Goal: Task Accomplishment & Management: Use online tool/utility

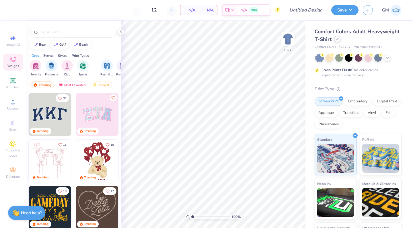
click at [338, 40] on div at bounding box center [337, 39] width 6 height 6
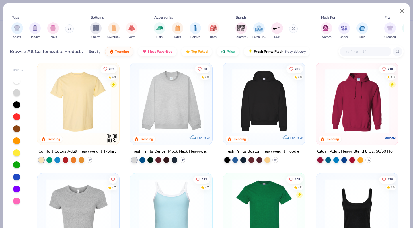
scroll to position [6, 0]
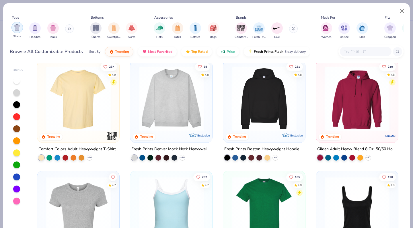
click at [16, 33] on div "filter for Shirts" at bounding box center [16, 27] width 11 height 11
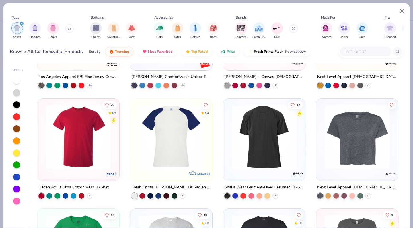
scroll to position [632, 0]
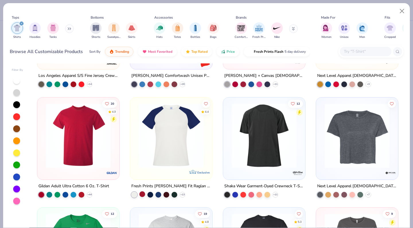
click at [143, 194] on div at bounding box center [143, 194] width 6 height 6
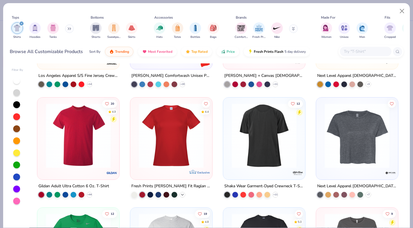
click at [184, 193] on icon at bounding box center [182, 194] width 5 height 5
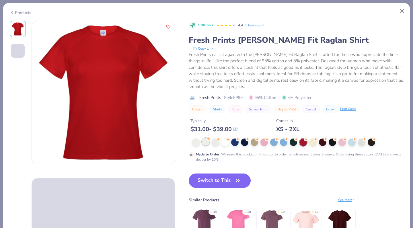
click at [208, 142] on div at bounding box center [205, 141] width 7 height 7
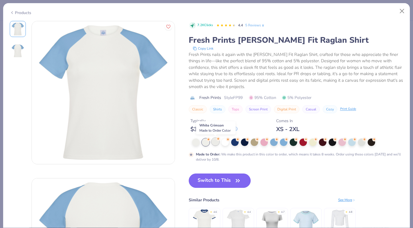
click at [216, 143] on div at bounding box center [215, 141] width 7 height 7
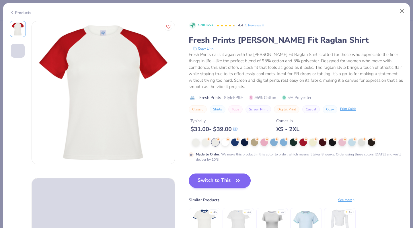
click at [224, 179] on button "Switch to This" at bounding box center [220, 181] width 62 height 14
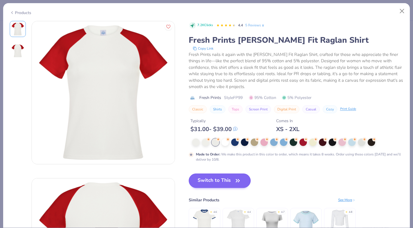
type input "50"
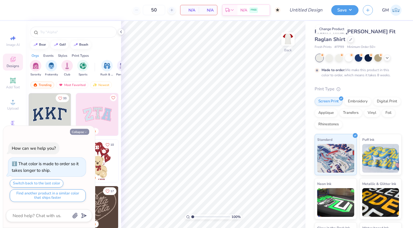
click at [84, 129] on button "Collapse" at bounding box center [79, 132] width 19 height 6
type textarea "x"
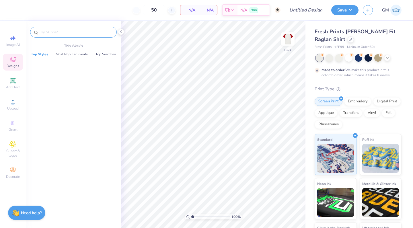
click at [81, 30] on input "text" at bounding box center [76, 32] width 73 height 6
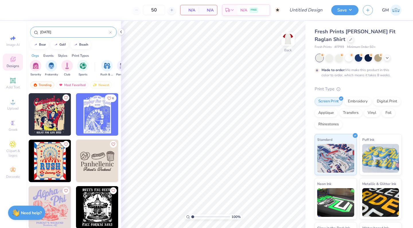
type input "[DATE]"
click at [113, 34] on div "[DATE]" at bounding box center [73, 32] width 87 height 11
click at [111, 32] on icon at bounding box center [110, 32] width 2 height 2
click at [90, 32] on input "text" at bounding box center [76, 32] width 73 height 6
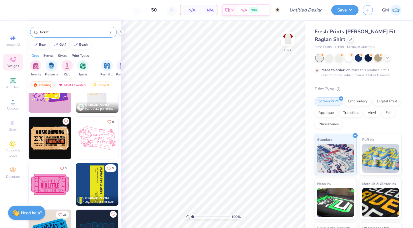
scroll to position [77, 0]
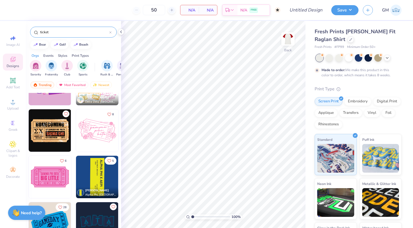
type input "ticket"
click at [56, 172] on img at bounding box center [50, 177] width 42 height 42
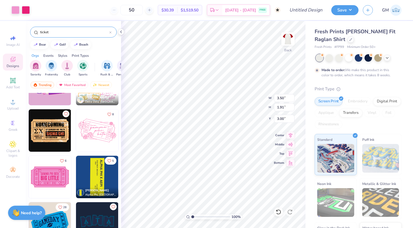
type input "6.24"
type input "3.40"
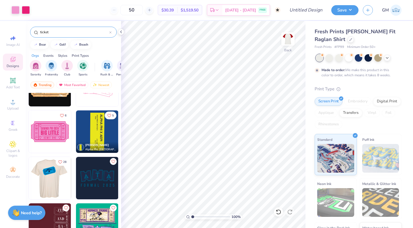
scroll to position [122, 0]
click at [57, 213] on img at bounding box center [50, 225] width 42 height 42
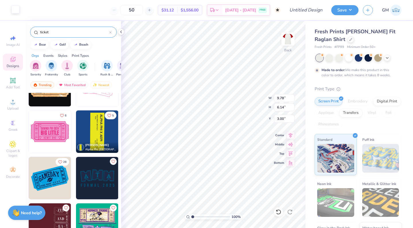
click at [17, 11] on div at bounding box center [15, 9] width 8 height 8
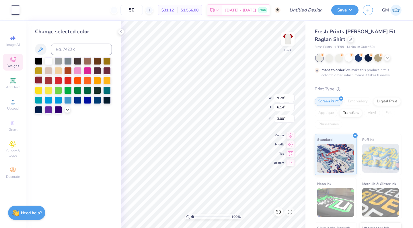
click at [41, 82] on div at bounding box center [38, 79] width 7 height 7
type input "7.05"
type input "6.24"
type input "3.40"
type input "3.00"
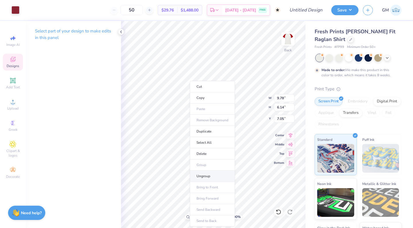
click at [204, 177] on li "Ungroup" at bounding box center [212, 176] width 45 height 11
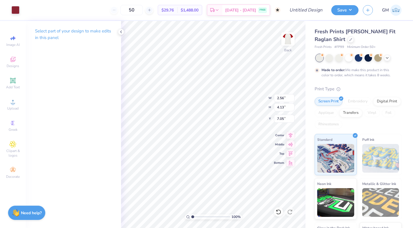
type input "4.43"
type input "7.16"
type input "3.00"
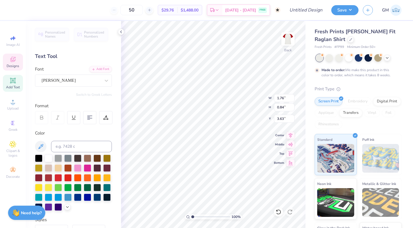
type textarea "[PERSON_NAME]"
type textarea "A"
type textarea "DEE"
type textarea "KARNINAL"
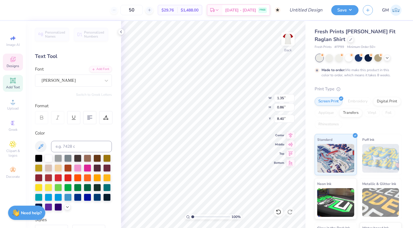
scroll to position [0, 1]
type input "3.29"
type input "0.50"
type input "8.46"
type input "11.01"
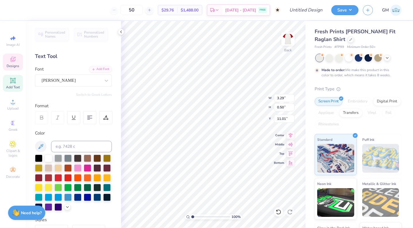
type input "5.48"
type input "0.83"
type input "8.16"
type input "4.71"
type input "0.71"
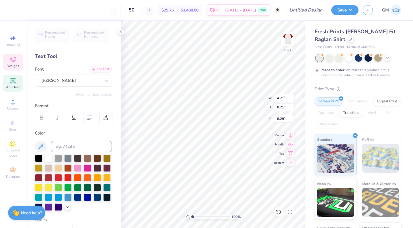
type input "8.07"
type input "4.33"
type input "5.31"
type input "3.00"
click at [17, 10] on div at bounding box center [15, 9] width 8 height 8
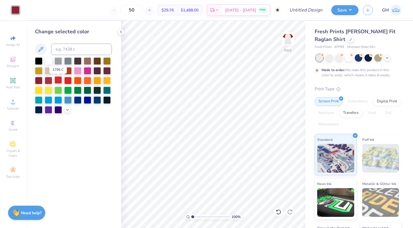
click at [60, 80] on div at bounding box center [58, 79] width 7 height 7
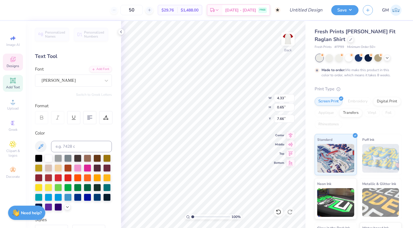
type input "6.69"
type input "1.01"
type input "8.38"
click at [257, 96] on div "100 % Back W 6.69 6.69 " H 1.01 1.01 " Y 8.38 7.66 " Center Middle Top Bottom" at bounding box center [213, 124] width 185 height 207
type input "6.69"
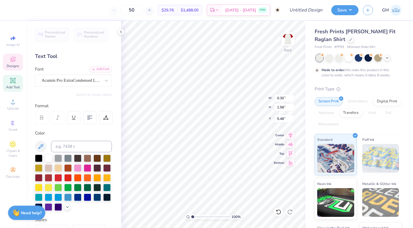
type input "1.01"
type input "8.38"
type textarea "KARNIVAL"
type input "3.30"
type textarea "KARNIVAL"
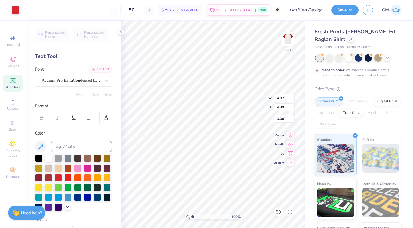
type input "5.57"
type input "6.02"
click at [387, 58] on icon at bounding box center [387, 57] width 5 height 5
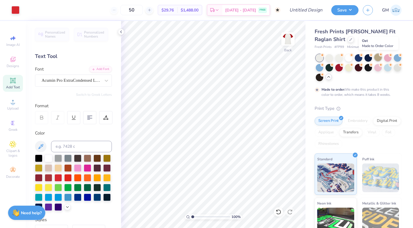
click at [379, 59] on div at bounding box center [378, 57] width 7 height 7
click at [329, 67] on div at bounding box center [329, 66] width 7 height 7
click at [370, 68] on div at bounding box center [368, 66] width 7 height 7
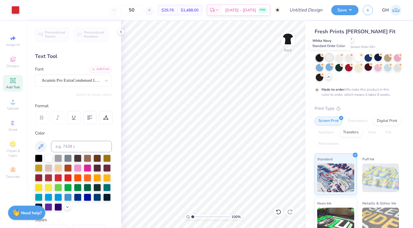
click at [330, 57] on div at bounding box center [329, 57] width 7 height 7
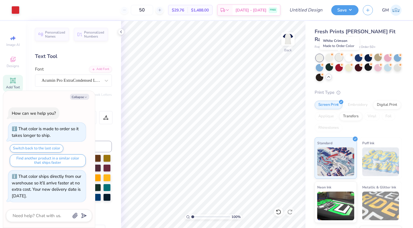
click at [340, 57] on div at bounding box center [339, 57] width 7 height 7
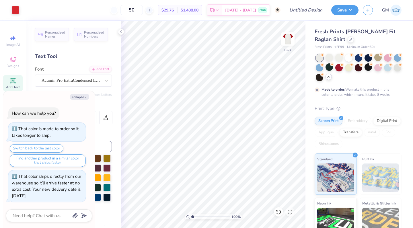
scroll to position [18, 0]
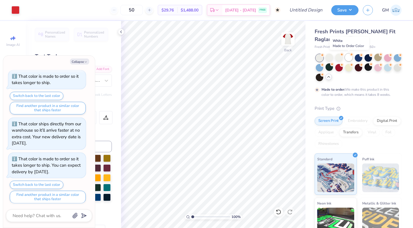
click at [350, 57] on div at bounding box center [348, 57] width 7 height 7
click at [357, 58] on div at bounding box center [358, 57] width 7 height 7
click at [368, 58] on div at bounding box center [368, 57] width 7 height 7
click at [389, 59] on div at bounding box center [387, 57] width 7 height 7
click at [377, 67] on div at bounding box center [378, 66] width 7 height 7
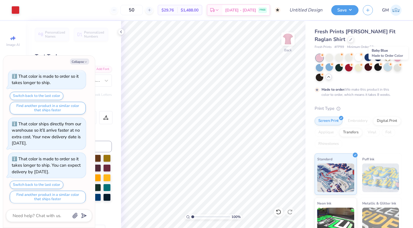
click at [390, 69] on div at bounding box center [387, 66] width 7 height 7
click at [398, 69] on div at bounding box center [397, 66] width 7 height 7
click at [347, 58] on div at bounding box center [348, 57] width 7 height 7
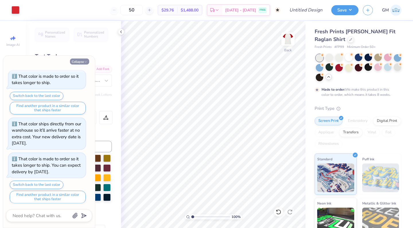
click at [84, 62] on icon "button" at bounding box center [85, 61] width 3 height 3
type textarea "x"
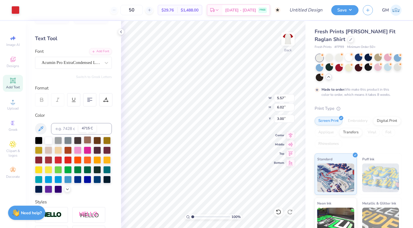
scroll to position [19, 0]
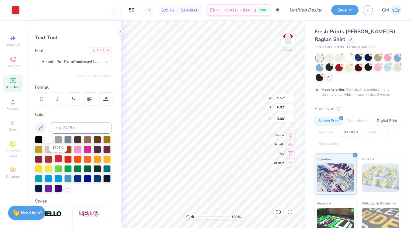
click at [57, 160] on div at bounding box center [58, 158] width 7 height 7
click at [50, 159] on div at bounding box center [48, 158] width 7 height 7
click at [280, 212] on icon at bounding box center [279, 212] width 6 height 6
click at [49, 160] on div at bounding box center [48, 158] width 7 height 7
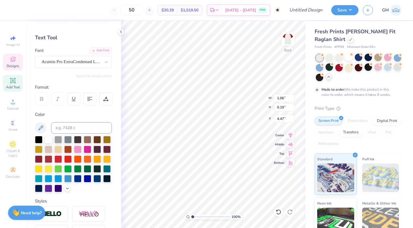
type input "5.25"
type input "1.98"
type input "0.35"
click at [50, 158] on div at bounding box center [48, 158] width 7 height 7
click at [16, 12] on div at bounding box center [15, 9] width 8 height 8
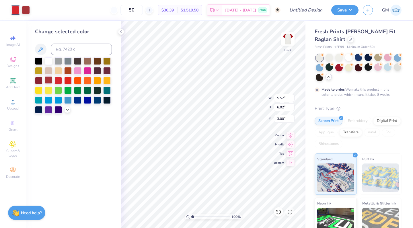
click at [47, 84] on div at bounding box center [48, 79] width 7 height 7
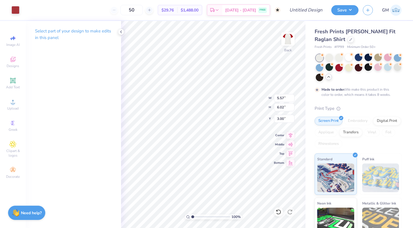
type input "6.62"
type input "7.15"
type input "6.04"
type input "6.52"
click at [121, 34] on div at bounding box center [121, 32] width 6 height 6
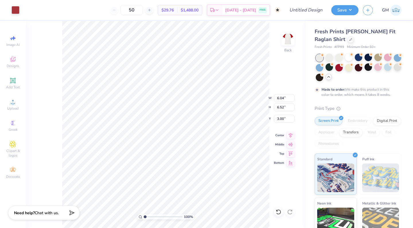
type input "5.22"
type input "5.65"
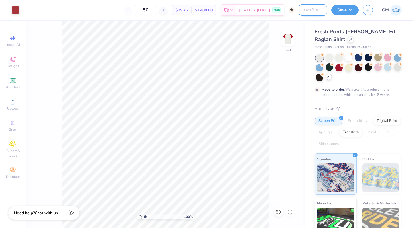
click at [313, 7] on input "Design Title" at bounding box center [313, 9] width 28 height 11
type input "KD [DATE]"
click at [349, 9] on button "Save" at bounding box center [345, 9] width 27 height 10
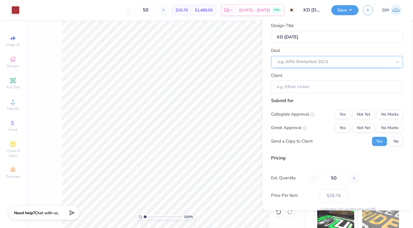
click at [313, 56] on div "e.g. APhi Winterfest 2023" at bounding box center [337, 62] width 132 height 12
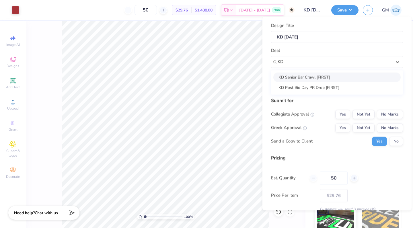
type input "KD"
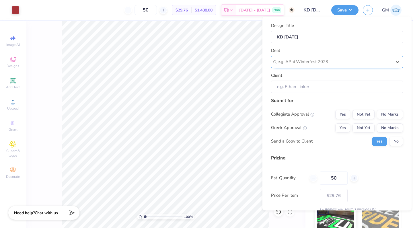
click at [313, 60] on div "e.g. APhi Winterfest 2023" at bounding box center [334, 61] width 115 height 9
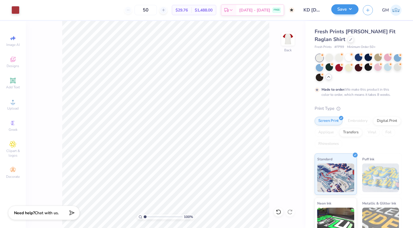
click at [350, 9] on button "Save" at bounding box center [345, 9] width 27 height 10
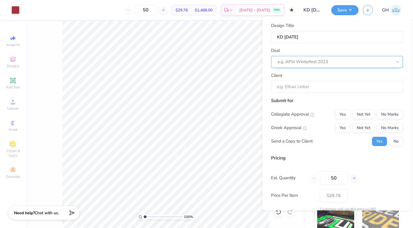
click at [330, 64] on div at bounding box center [335, 62] width 114 height 8
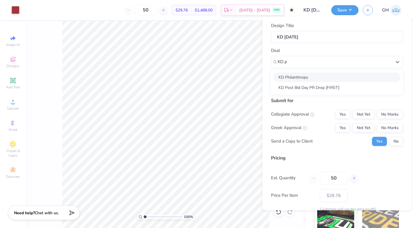
click at [330, 78] on div "KD Philanthropy" at bounding box center [337, 76] width 127 height 9
type input "KD p"
type input "[PERSON_NAME]"
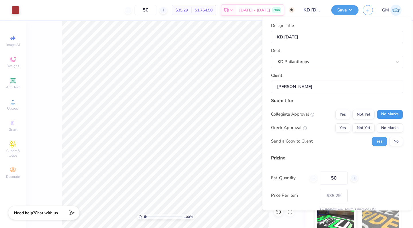
click at [386, 116] on button "No Marks" at bounding box center [390, 114] width 26 height 9
click at [341, 128] on button "Yes" at bounding box center [343, 127] width 15 height 9
type input "$35.29"
click at [393, 140] on button "No" at bounding box center [397, 141] width 14 height 9
click at [344, 10] on button "Save" at bounding box center [345, 9] width 27 height 10
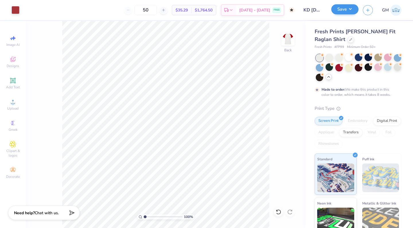
click at [346, 8] on button "Save" at bounding box center [345, 9] width 27 height 10
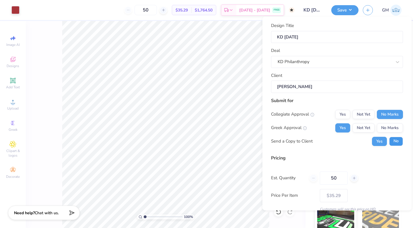
click at [395, 143] on button "No" at bounding box center [397, 141] width 14 height 9
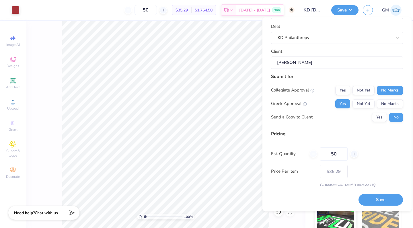
scroll to position [24, 0]
click at [370, 200] on button "Save" at bounding box center [381, 201] width 44 height 12
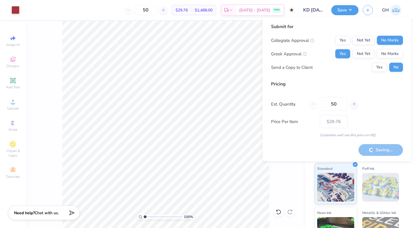
type input "– –"
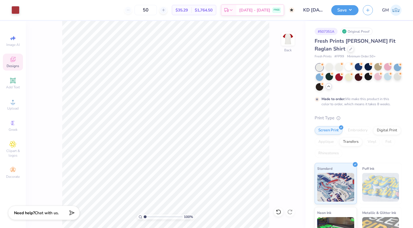
click at [16, 63] on div "Designs" at bounding box center [13, 62] width 20 height 17
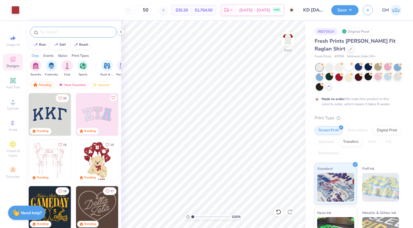
click at [73, 34] on input "text" at bounding box center [76, 32] width 73 height 6
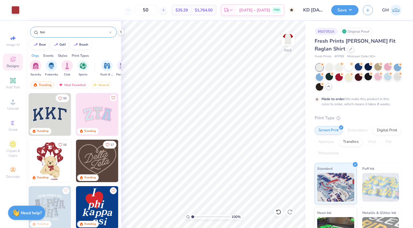
type input "tent"
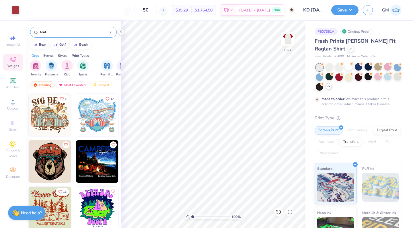
scroll to position [368, 0]
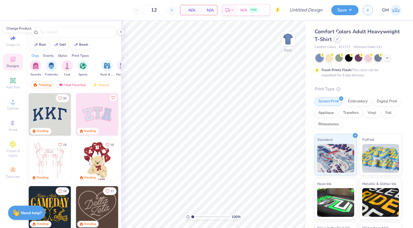
click at [337, 39] on icon at bounding box center [337, 39] width 3 height 3
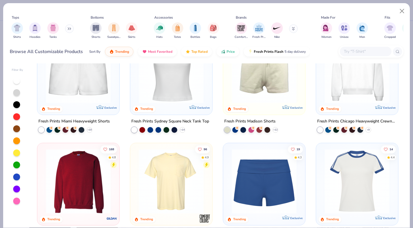
scroll to position [366, 0]
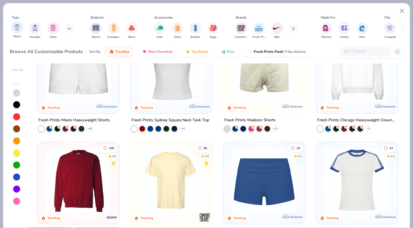
click at [23, 28] on div "filter for Shirts" at bounding box center [16, 27] width 11 height 11
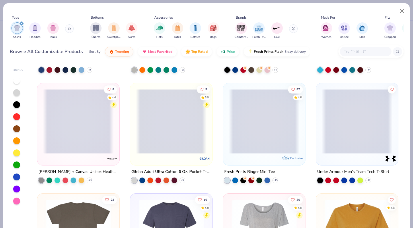
scroll to position [435, 0]
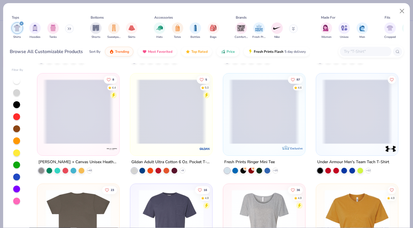
click at [256, 133] on span at bounding box center [264, 111] width 71 height 65
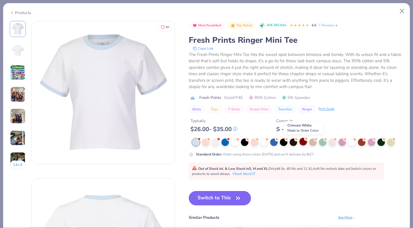
click at [304, 143] on div at bounding box center [303, 141] width 7 height 7
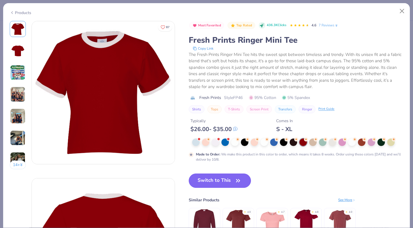
click at [16, 98] on img at bounding box center [18, 95] width 16 height 16
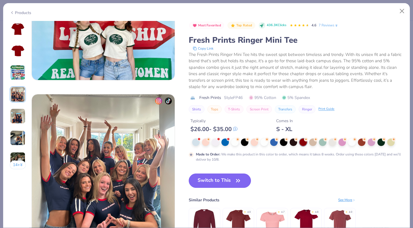
scroll to position [472, 0]
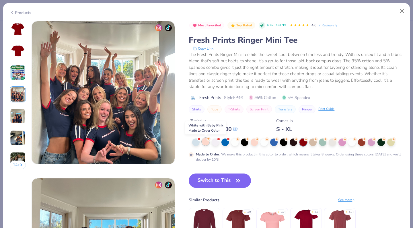
click at [206, 144] on div at bounding box center [205, 141] width 7 height 7
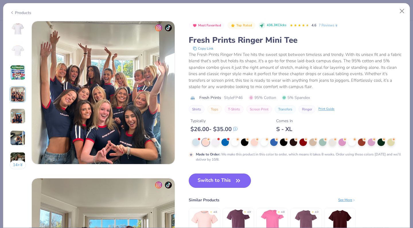
click at [190, 143] on div at bounding box center [296, 142] width 215 height 7
click at [197, 142] on div at bounding box center [195, 141] width 7 height 7
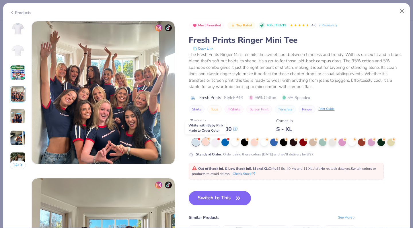
click at [208, 143] on div at bounding box center [205, 141] width 7 height 7
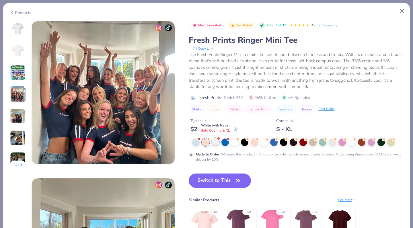
click at [217, 142] on div at bounding box center [215, 141] width 7 height 7
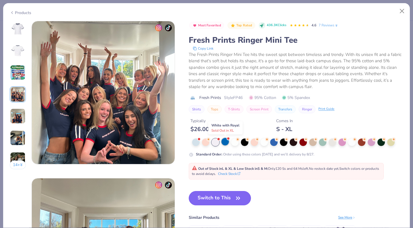
click at [228, 142] on div at bounding box center [225, 141] width 7 height 7
click at [236, 142] on div at bounding box center [234, 141] width 7 height 7
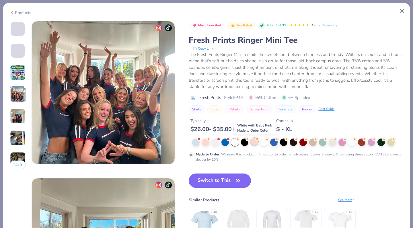
click at [256, 142] on div at bounding box center [254, 141] width 7 height 7
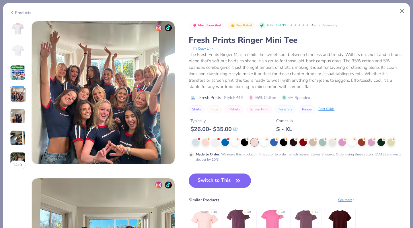
click at [12, 30] on img at bounding box center [18, 29] width 14 height 14
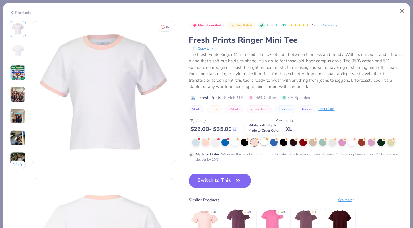
click at [266, 142] on div at bounding box center [264, 141] width 7 height 7
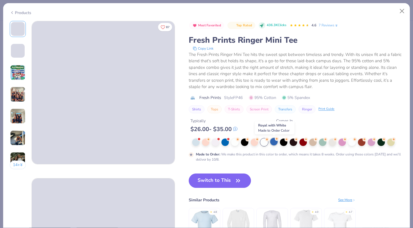
click at [274, 142] on div at bounding box center [273, 141] width 7 height 7
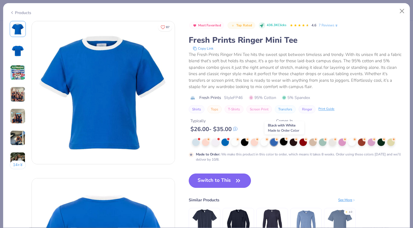
click at [284, 142] on div at bounding box center [283, 141] width 7 height 7
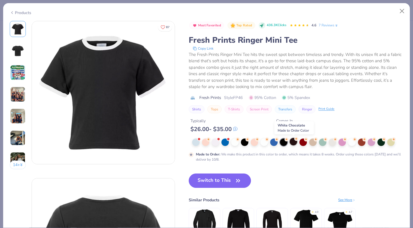
click at [294, 142] on div at bounding box center [293, 141] width 7 height 7
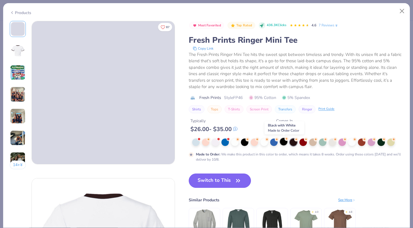
click at [285, 142] on div at bounding box center [283, 141] width 7 height 7
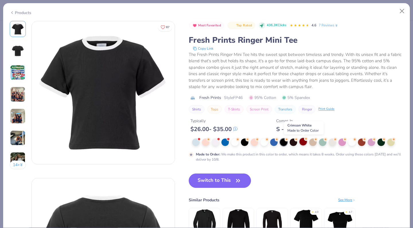
click at [304, 142] on div at bounding box center [303, 141] width 7 height 7
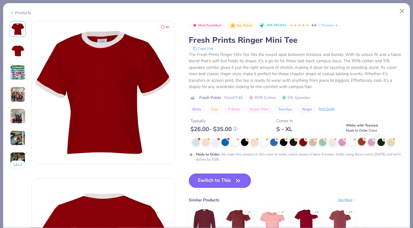
click at [361, 142] on div at bounding box center [361, 141] width 7 height 7
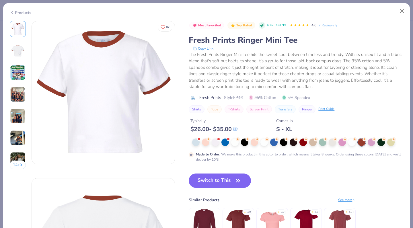
click at [22, 119] on img at bounding box center [18, 117] width 16 height 16
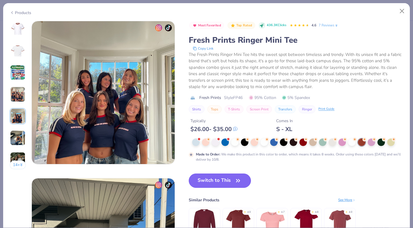
click at [18, 132] on img at bounding box center [18, 138] width 16 height 16
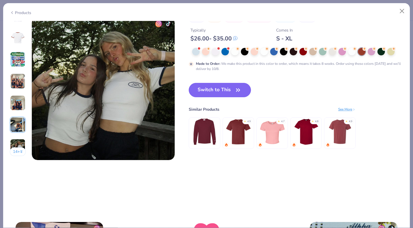
scroll to position [939, 0]
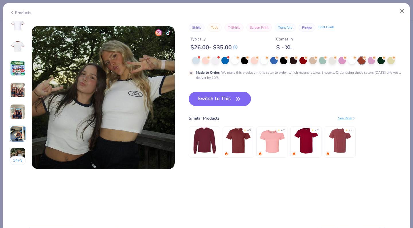
click at [18, 115] on img at bounding box center [18, 112] width 16 height 16
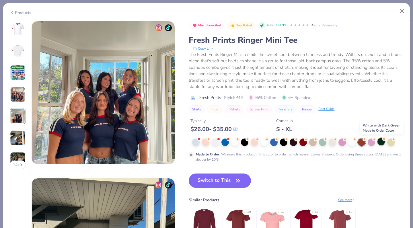
click at [379, 142] on div at bounding box center [381, 141] width 7 height 7
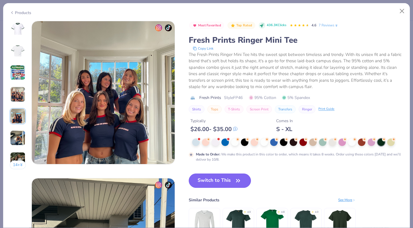
click at [20, 33] on img at bounding box center [18, 29] width 14 height 14
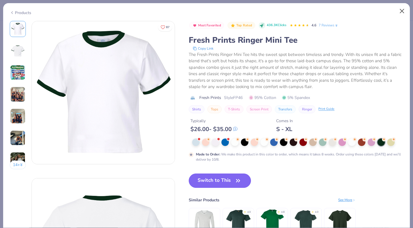
click at [402, 9] on button "Close" at bounding box center [402, 11] width 11 height 11
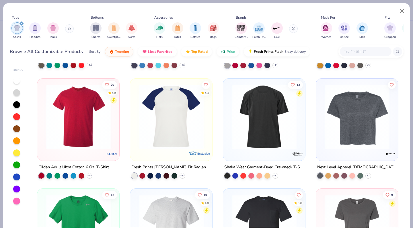
scroll to position [652, 0]
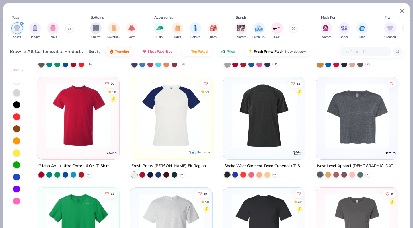
click at [187, 140] on img at bounding box center [171, 115] width 71 height 65
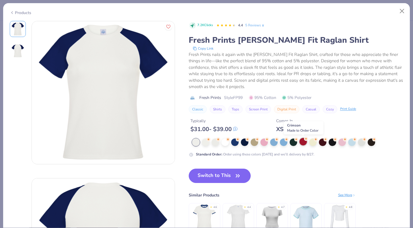
click at [302, 143] on div at bounding box center [303, 141] width 7 height 7
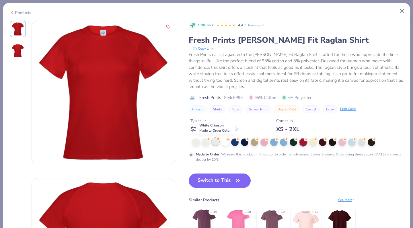
click at [216, 142] on div at bounding box center [215, 141] width 7 height 7
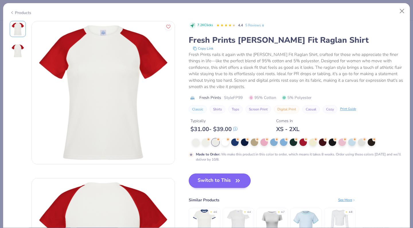
click at [220, 181] on button "Switch to This" at bounding box center [220, 181] width 62 height 14
type input "50"
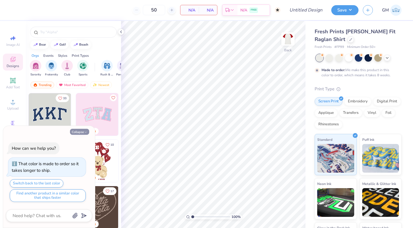
click at [81, 134] on button "Collapse" at bounding box center [79, 132] width 19 height 6
type textarea "x"
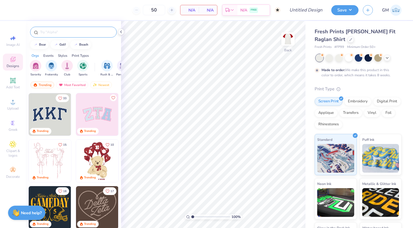
click at [75, 35] on div at bounding box center [73, 32] width 87 height 11
click at [71, 30] on input "text" at bounding box center [76, 32] width 73 height 6
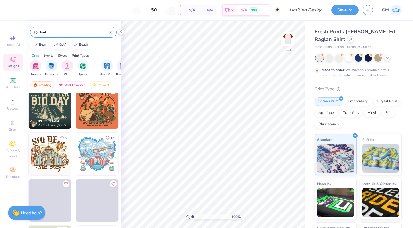
scroll to position [335, 0]
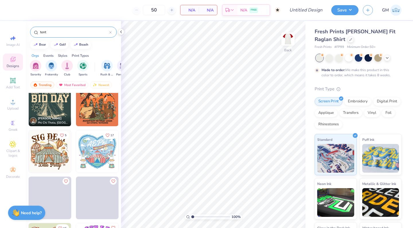
type input "tent"
click at [50, 154] on img at bounding box center [50, 151] width 42 height 42
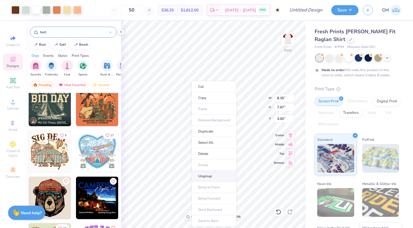
click at [210, 177] on li "Ungroup" at bounding box center [214, 176] width 45 height 11
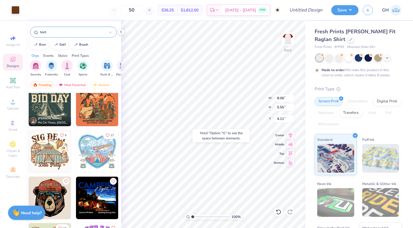
type input "12.05"
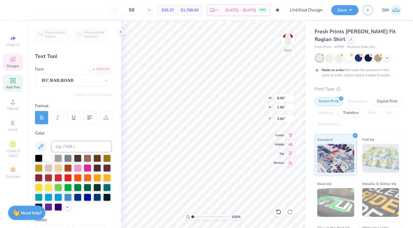
type input "1.04"
type input "3.00"
click at [19, 10] on div at bounding box center [15, 9] width 8 height 8
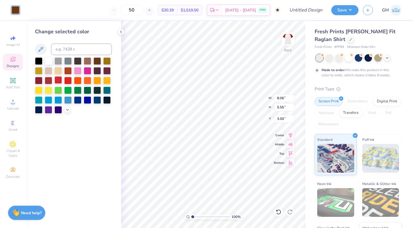
click at [55, 83] on div at bounding box center [58, 79] width 7 height 7
click at [47, 82] on div at bounding box center [48, 79] width 7 height 7
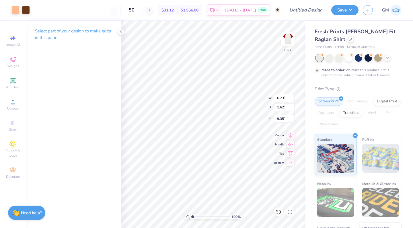
type input "14.25"
type input "8.06"
type input "1.96"
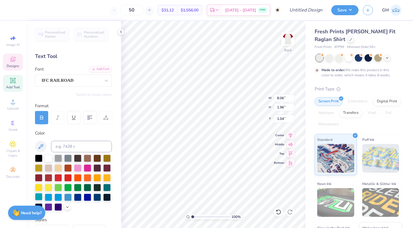
type input "9.92"
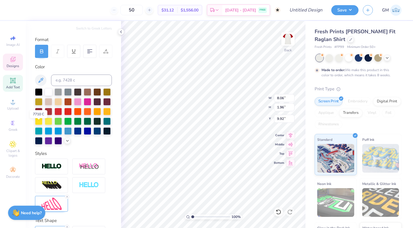
scroll to position [76, 0]
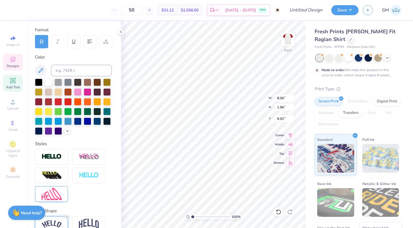
click at [68, 217] on line at bounding box center [67, 217] width 2 height 2
type input "8.21"
type input "1.46"
type input "10.42"
click at [68, 187] on icon at bounding box center [66, 186] width 3 height 3
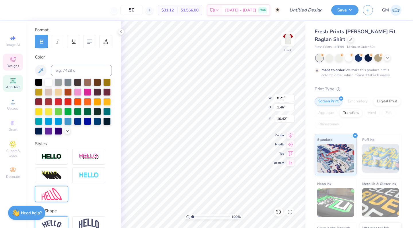
type input "7.20"
type input "1.37"
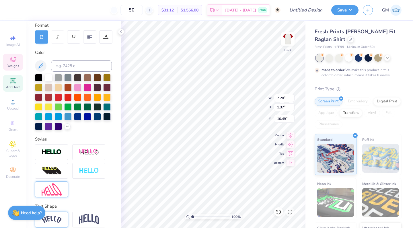
type input "8.76"
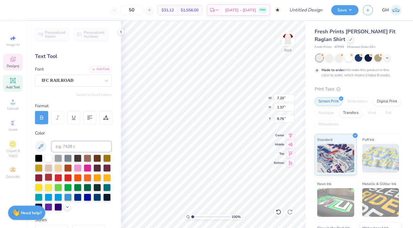
scroll to position [0, 0]
click at [50, 179] on div at bounding box center [48, 177] width 7 height 7
type textarea "D"
type textarea "Karnival"
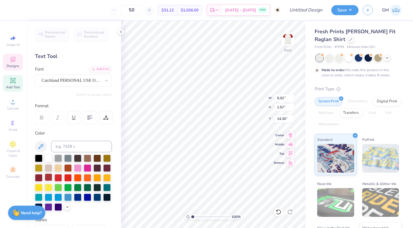
type input "7.20"
type input "1.37"
type input "8.76"
type textarea "S"
type textarea "KAPPA DELTA"
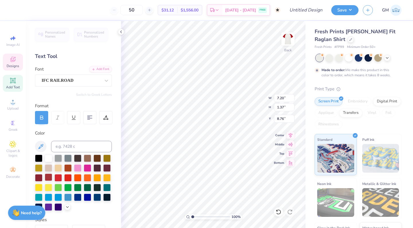
scroll to position [0, 1]
type input "7.44"
type input "0.92"
type input "8.89"
click at [18, 8] on div at bounding box center [15, 9] width 8 height 8
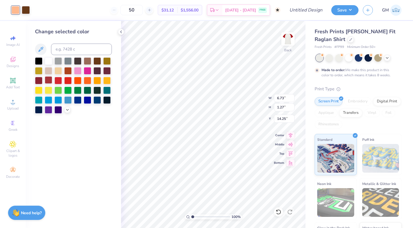
click at [47, 82] on div at bounding box center [48, 79] width 7 height 7
click at [25, 9] on div at bounding box center [26, 9] width 8 height 8
click at [48, 80] on div at bounding box center [48, 79] width 7 height 7
type input "10.12"
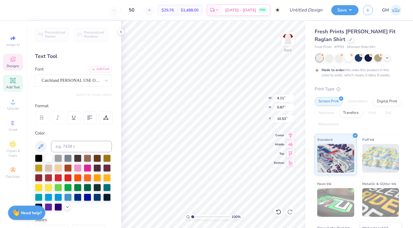
type input "10.13"
type textarea "25"
click at [19, 7] on div at bounding box center [15, 9] width 8 height 8
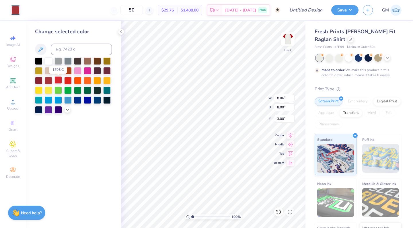
click at [59, 80] on div at bounding box center [58, 79] width 7 height 7
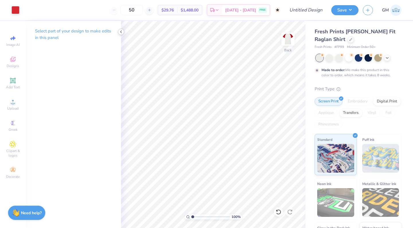
click at [123, 33] on icon at bounding box center [121, 32] width 5 height 5
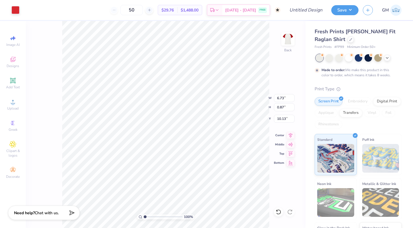
type input "5.67"
type input "0.74"
type input "10.13"
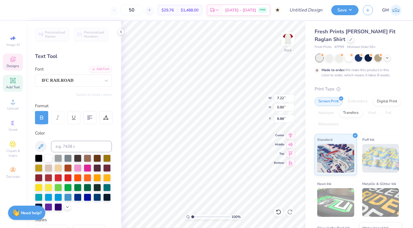
type input "7.22"
type input "0.90"
type input "8.88"
type textarea "KAPPA DELTA"
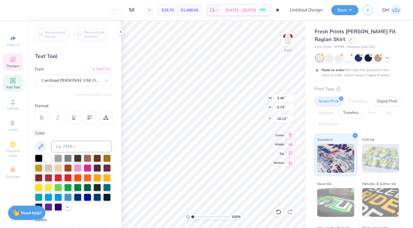
type input "14.04"
type input "3.57"
type input "2.37"
type input "9.44"
type input "0.42"
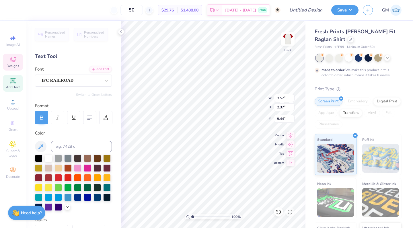
type input "0.29"
type input "14.26"
type input "0.38"
type input "14.11"
type input "3.57"
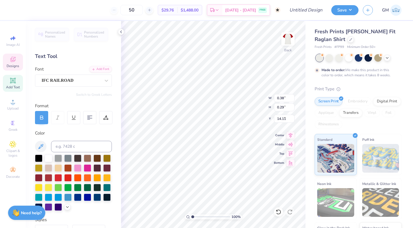
type input "2.37"
type input "9.44"
type input "3.93"
type input "2.61"
type input "9.47"
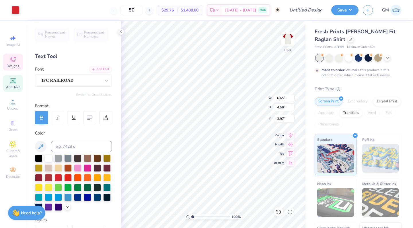
type input "6.65"
type input "4.58"
type input "3.97"
type input "3.00"
type input "5.78"
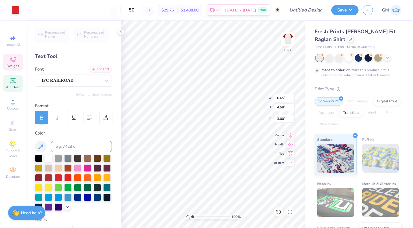
type input "3.84"
type input "9.66"
type input "7.82"
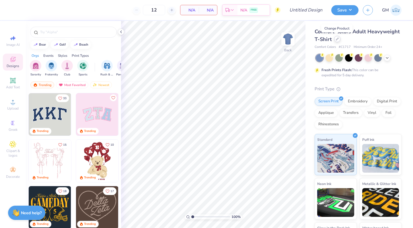
click at [338, 39] on icon at bounding box center [337, 39] width 3 height 3
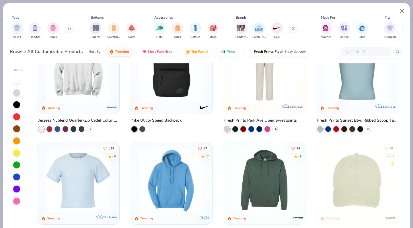
scroll to position [592, 0]
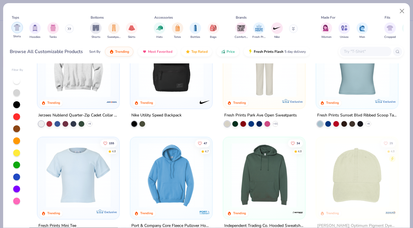
click at [18, 30] on img "filter for Shirts" at bounding box center [17, 27] width 7 height 7
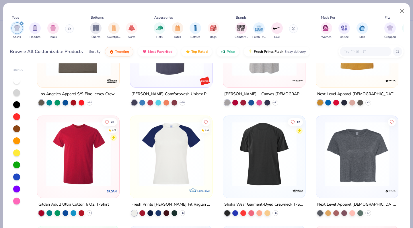
scroll to position [620, 0]
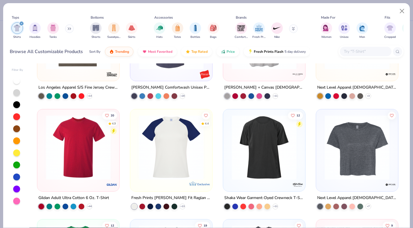
click at [173, 152] on img at bounding box center [171, 147] width 71 height 65
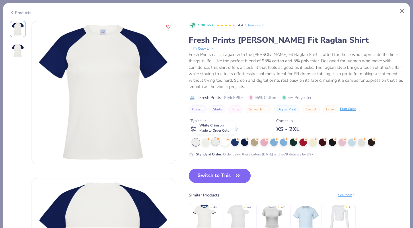
click at [216, 142] on div at bounding box center [215, 141] width 7 height 7
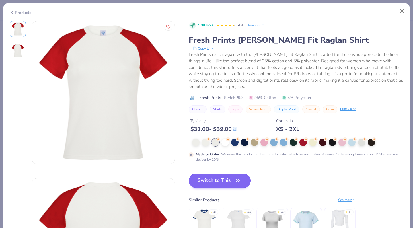
click at [218, 182] on button "Switch to This" at bounding box center [220, 181] width 62 height 14
type input "50"
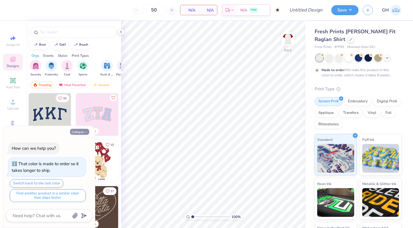
click at [85, 133] on icon "button" at bounding box center [85, 132] width 3 height 3
type textarea "x"
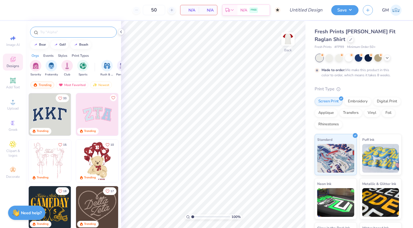
click at [80, 30] on input "text" at bounding box center [76, 32] width 73 height 6
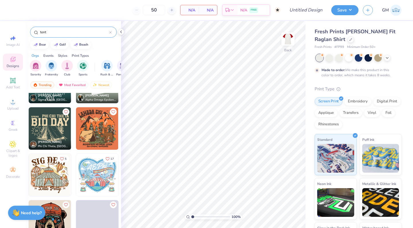
scroll to position [314, 0]
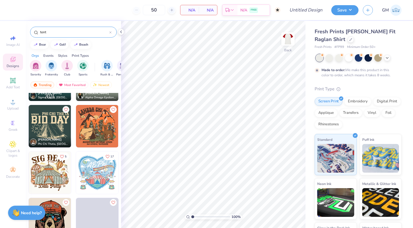
type input "tent"
click at [52, 165] on img at bounding box center [50, 173] width 42 height 42
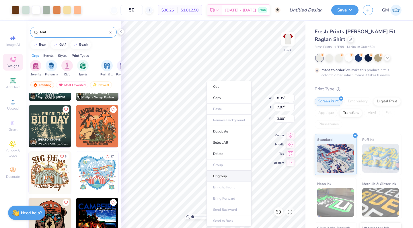
click at [223, 178] on li "Ungroup" at bounding box center [229, 176] width 45 height 11
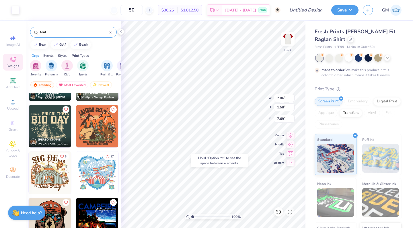
type input "14.98"
type input "6.10"
type input "4.31"
type input "13.61"
type input "5.75"
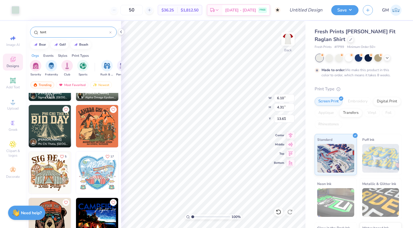
type input "4.33"
type input "13.61"
type input "1.35"
type input "1.60"
type input "13.09"
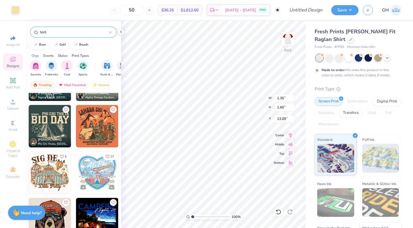
type input "0.63"
type input "0.71"
type input "13.90"
click at [28, 9] on div at bounding box center [26, 9] width 8 height 8
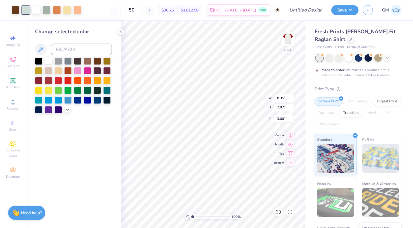
click at [50, 61] on div at bounding box center [48, 60] width 7 height 7
click at [37, 11] on div at bounding box center [36, 9] width 8 height 8
click at [50, 61] on div at bounding box center [48, 60] width 7 height 7
click at [35, 11] on div at bounding box center [36, 9] width 8 height 8
click at [50, 60] on div at bounding box center [48, 60] width 7 height 7
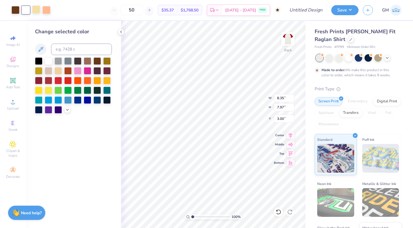
click at [37, 9] on div at bounding box center [36, 9] width 8 height 8
click at [47, 60] on div at bounding box center [48, 60] width 7 height 7
click at [39, 9] on div at bounding box center [36, 9] width 8 height 8
click at [49, 60] on div at bounding box center [48, 60] width 7 height 7
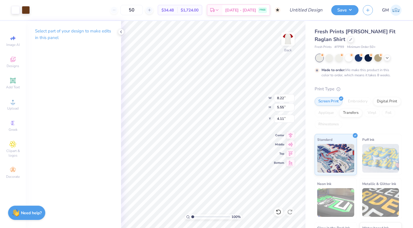
type input "4.39"
type input "12.68"
type input "7.96"
type input "1.87"
type input "13.96"
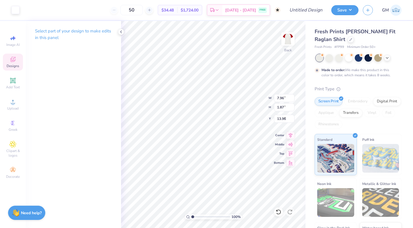
type input "4.63"
type input "1.94"
type input "14.25"
type input "2.15"
type input "3.33"
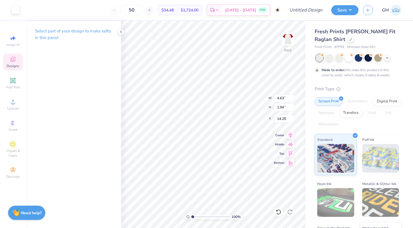
type input "6.24"
type input "2.08"
drag, startPoint x: 192, startPoint y: 217, endPoint x: 197, endPoint y: 217, distance: 5.2
click at [197, 217] on input "range" at bounding box center [210, 216] width 39 height 5
type input "1.89"
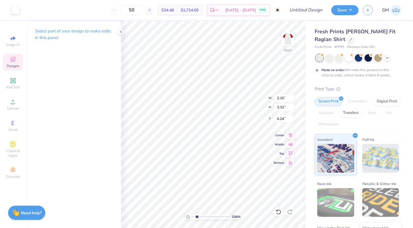
type input "1.50"
type input "11.76"
type input "2.19"
type input "1.48"
type input "11.94"
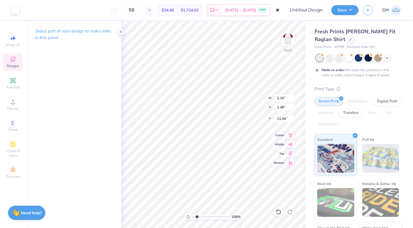
type input "8.06"
type input "5.55"
type input "4.39"
type input "7.35"
drag, startPoint x: 198, startPoint y: 217, endPoint x: 187, endPoint y: 216, distance: 11.2
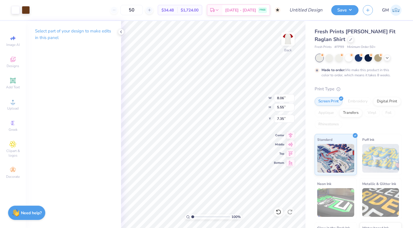
type input "1"
click at [187, 216] on div "100 %" at bounding box center [213, 216] width 57 height 5
type input "13.27"
click at [277, 212] on icon at bounding box center [279, 212] width 6 height 6
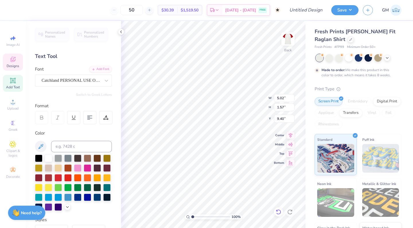
type input "12.05"
type input "12.84"
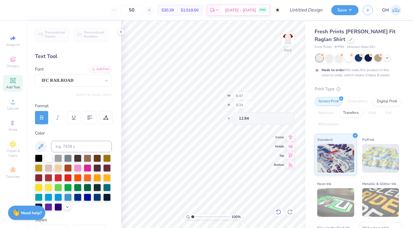
type input "0.50"
type input "0.35"
type input "11.88"
type input "7.67"
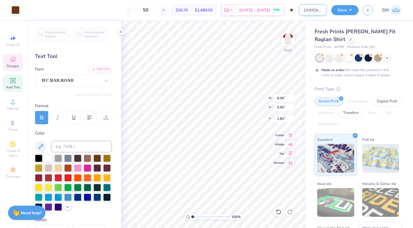
type input "1.83"
click at [306, 10] on input "Design Title" at bounding box center [313, 9] width 28 height 11
type input "KD"
